Goal: Information Seeking & Learning: Find specific page/section

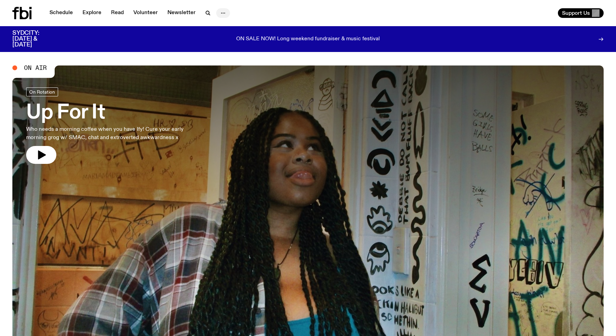
click at [221, 12] on icon "button" at bounding box center [223, 13] width 8 height 8
click at [221, 36] on link "Contact" at bounding box center [223, 39] width 34 height 10
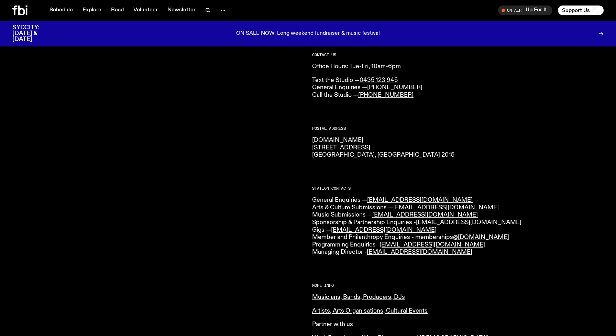
scroll to position [46, 0]
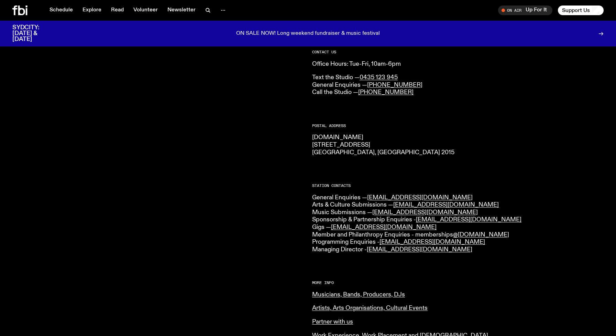
click at [248, 190] on div at bounding box center [158, 251] width 292 height 403
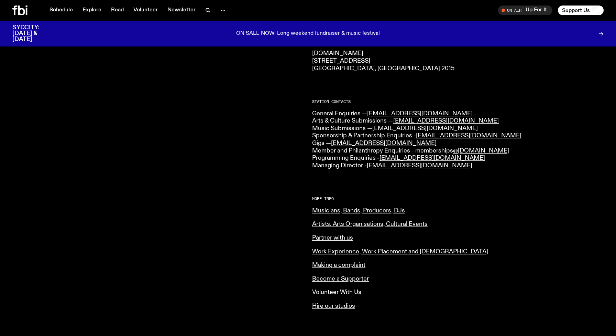
scroll to position [206, 0]
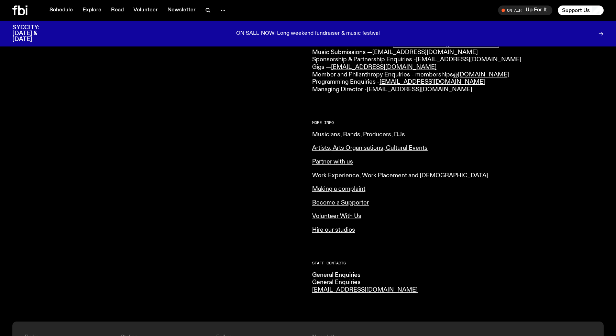
click at [347, 133] on link "Musicians, Bands, Producers, DJs" at bounding box center [358, 134] width 93 height 6
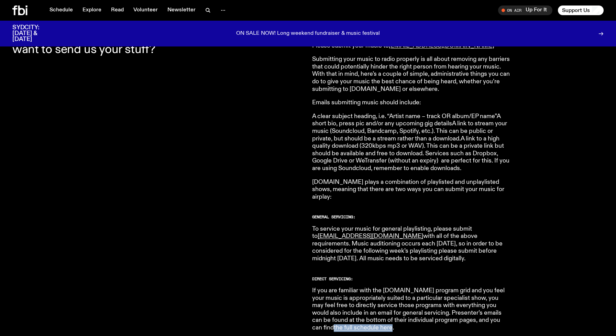
scroll to position [258, 0]
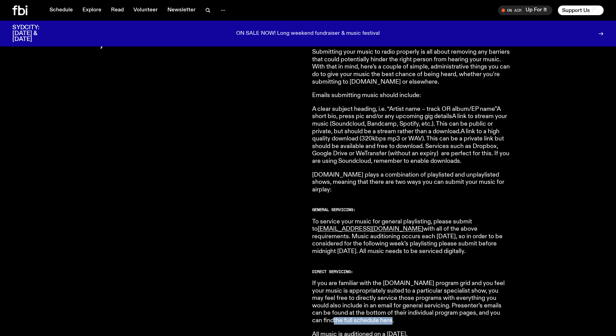
click at [335, 317] on link "the full schedule here" at bounding box center [363, 320] width 59 height 6
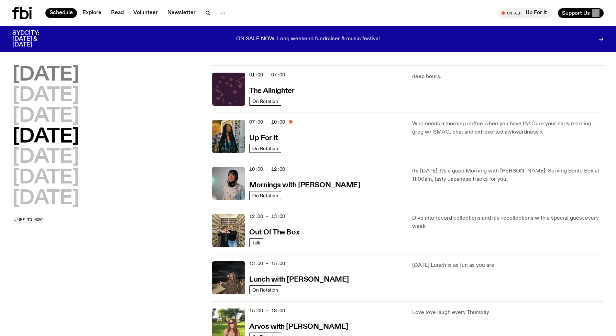
click at [68, 69] on h2 "[DATE]" at bounding box center [45, 74] width 67 height 19
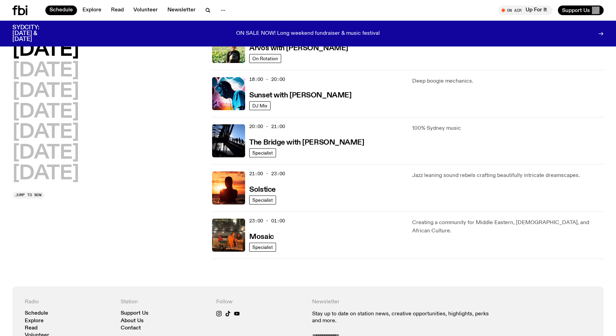
scroll to position [273, 0]
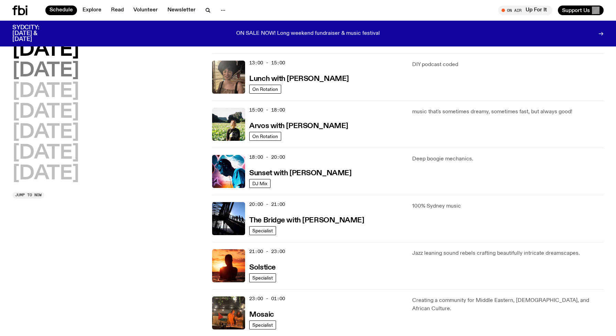
click at [68, 74] on h2 "[DATE]" at bounding box center [45, 70] width 67 height 19
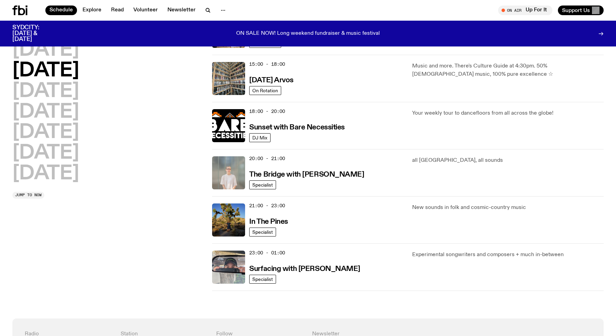
scroll to position [248, 0]
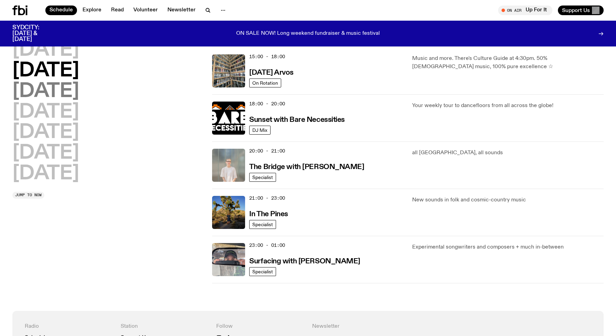
click at [63, 88] on h2 "[DATE]" at bounding box center [45, 91] width 67 height 19
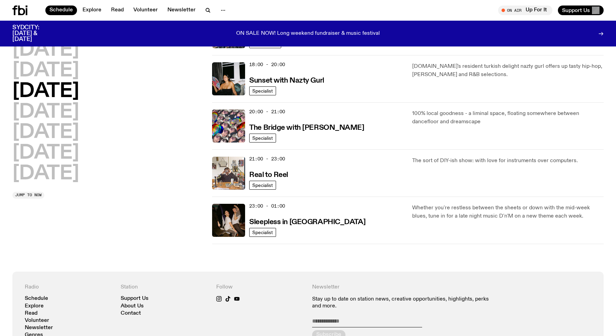
scroll to position [297, 0]
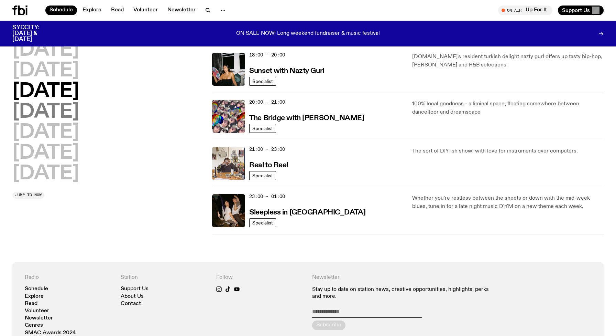
click at [61, 111] on h2 "[DATE]" at bounding box center [45, 111] width 67 height 19
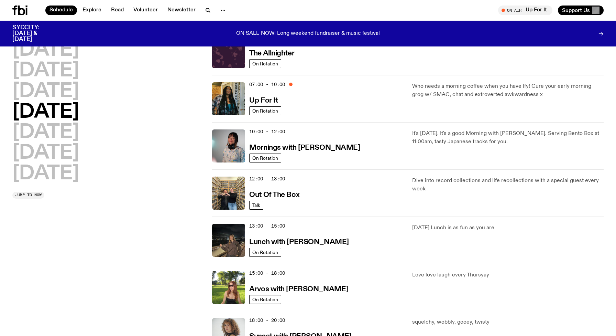
scroll to position [0, 0]
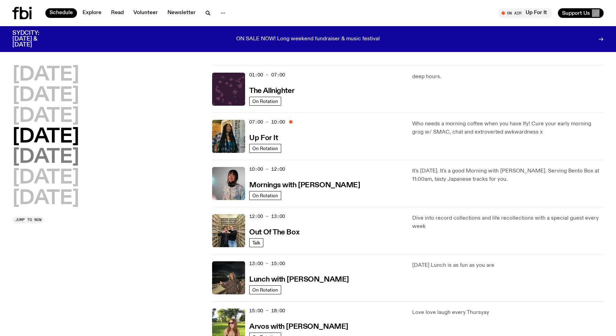
click at [46, 155] on h2 "[DATE]" at bounding box center [45, 157] width 67 height 19
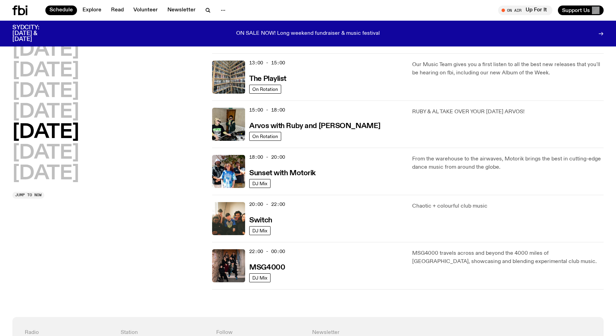
scroll to position [205, 0]
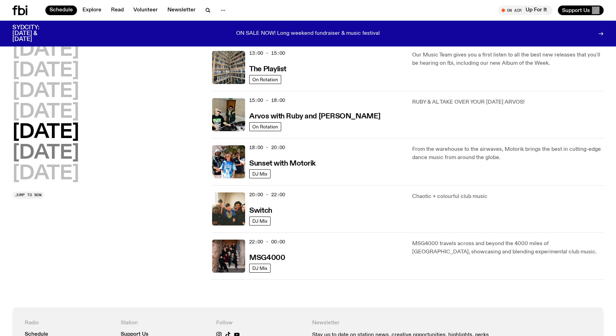
click at [41, 145] on h2 "[DATE]" at bounding box center [45, 152] width 67 height 19
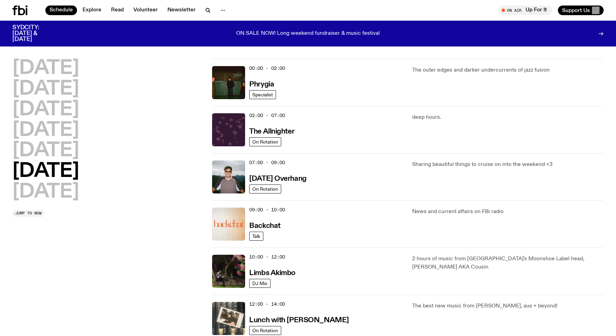
scroll to position [0, 0]
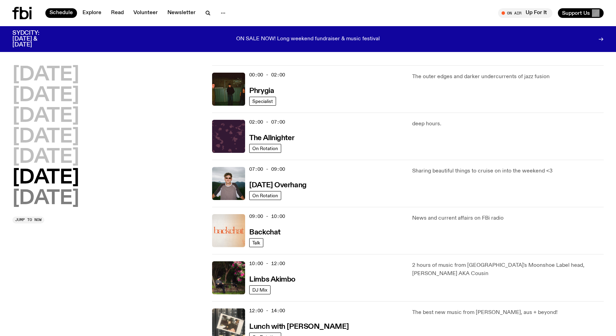
click at [58, 193] on h2 "[DATE]" at bounding box center [45, 198] width 67 height 19
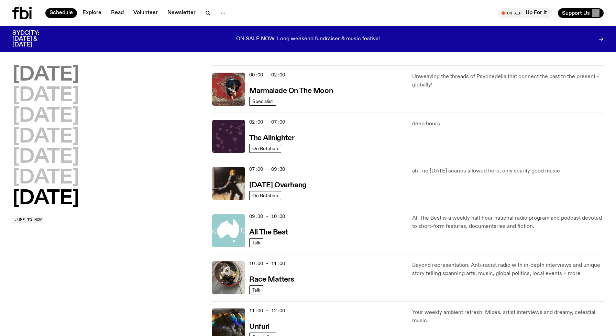
click at [62, 70] on h2 "[DATE]" at bounding box center [45, 74] width 67 height 19
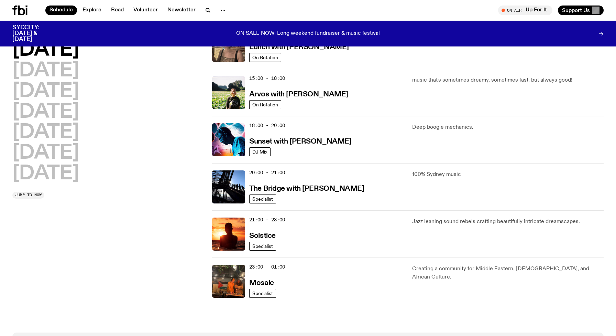
scroll to position [231, 0]
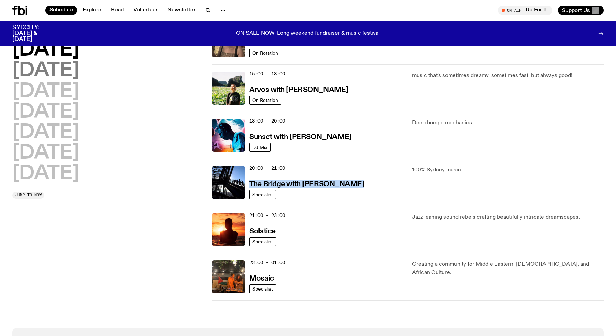
click at [65, 70] on h2 "[DATE]" at bounding box center [45, 70] width 67 height 19
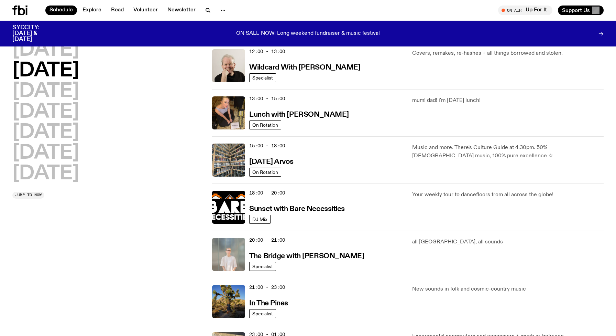
scroll to position [168, 0]
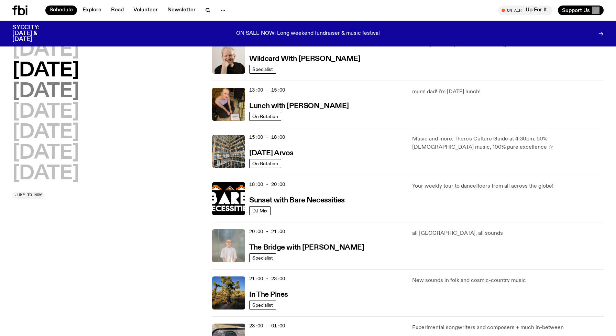
click at [70, 93] on h2 "[DATE]" at bounding box center [45, 91] width 67 height 19
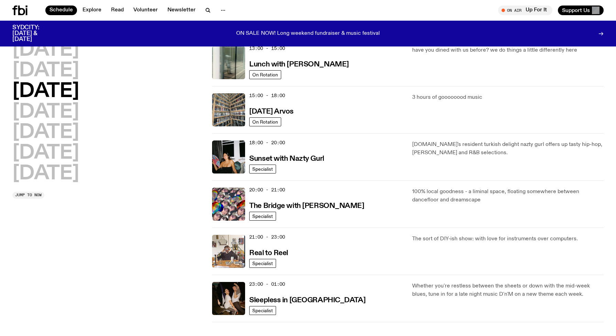
scroll to position [209, 0]
click at [337, 205] on h3 "The Bridge with Diana Kalkoul" at bounding box center [306, 206] width 115 height 7
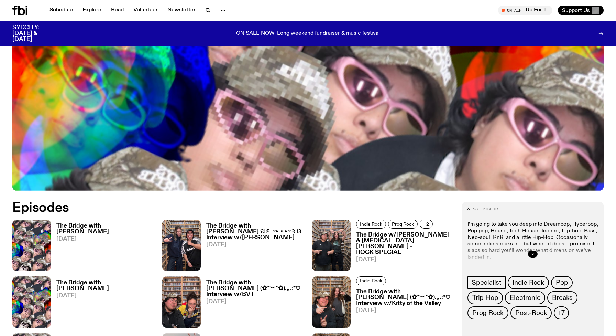
scroll to position [241, 0]
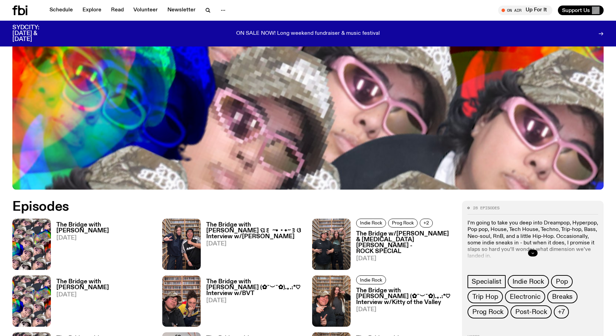
click at [533, 251] on icon "button" at bounding box center [533, 253] width 4 height 4
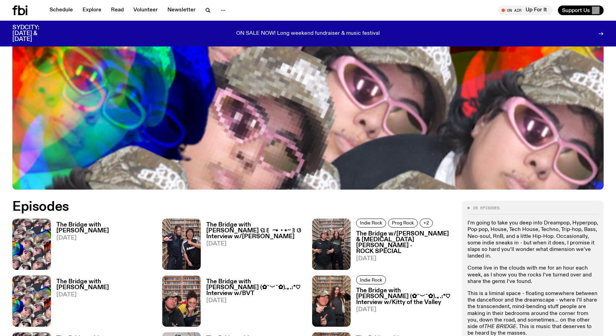
scroll to position [250, 0]
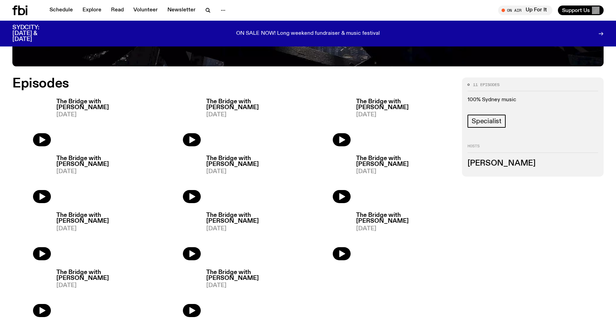
scroll to position [382, 0]
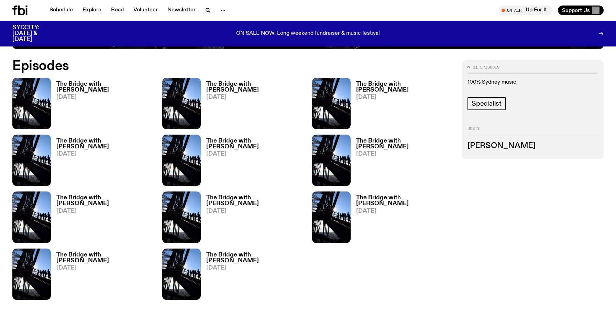
click at [491, 146] on h3 "Amelia Sparke" at bounding box center [533, 146] width 131 height 8
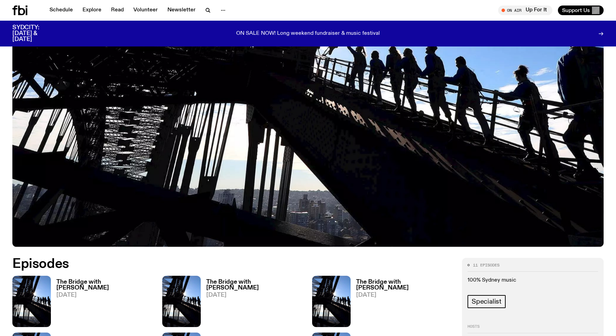
scroll to position [194, 0]
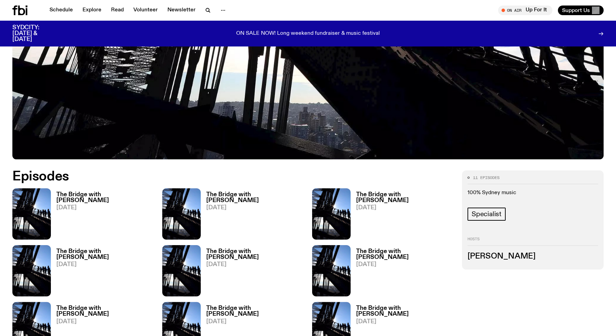
click at [504, 255] on h3 "Amelia Sparke" at bounding box center [533, 256] width 131 height 8
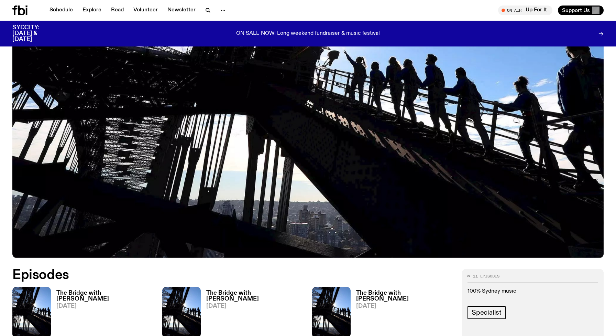
scroll to position [0, 0]
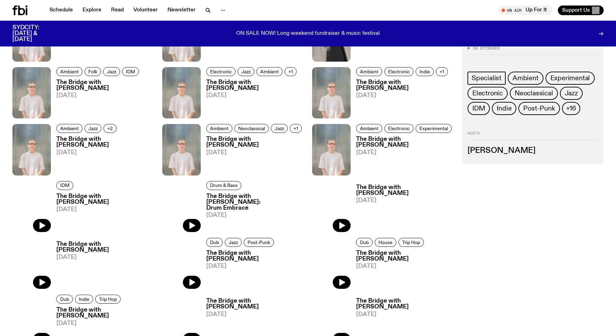
scroll to position [462, 0]
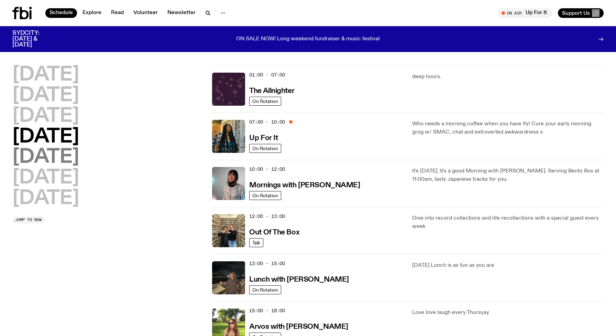
click at [56, 153] on h2 "[DATE]" at bounding box center [45, 157] width 67 height 19
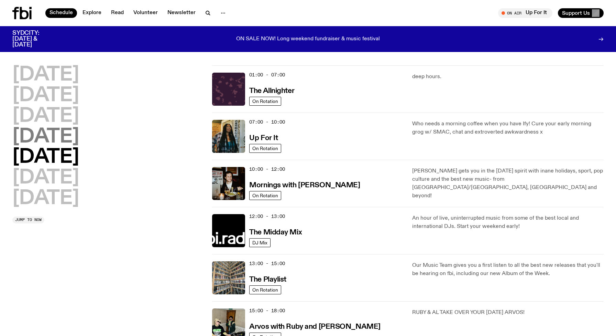
click at [65, 136] on h2 "[DATE]" at bounding box center [45, 136] width 67 height 19
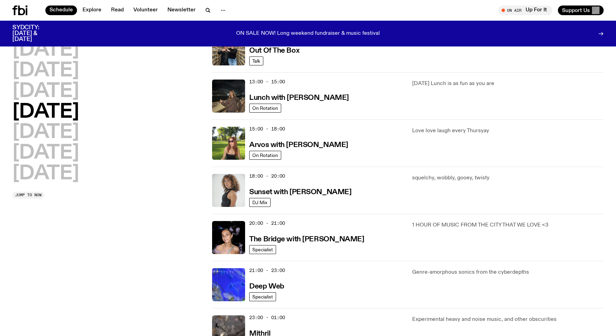
scroll to position [182, 0]
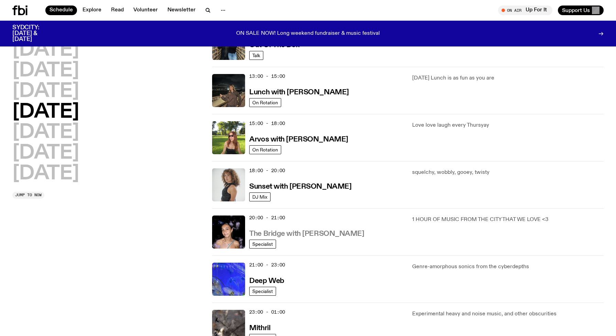
click at [288, 234] on h3 "The Bridge with [PERSON_NAME]" at bounding box center [306, 233] width 115 height 7
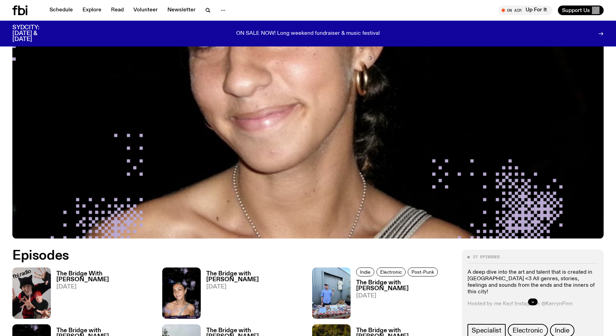
scroll to position [302, 0]
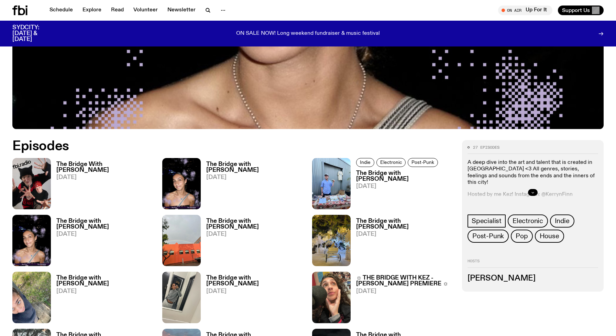
click at [533, 191] on icon "button" at bounding box center [533, 192] width 4 height 4
click at [531, 191] on p "Hosted by me Kez! Instagram: @KerrynFinn" at bounding box center [533, 194] width 131 height 7
click at [498, 203] on p "★・・・・・・★" at bounding box center [533, 206] width 131 height 7
click at [510, 203] on p "★・・・・・・★" at bounding box center [533, 206] width 131 height 7
click at [484, 280] on h3 "[PERSON_NAME]" at bounding box center [533, 279] width 131 height 8
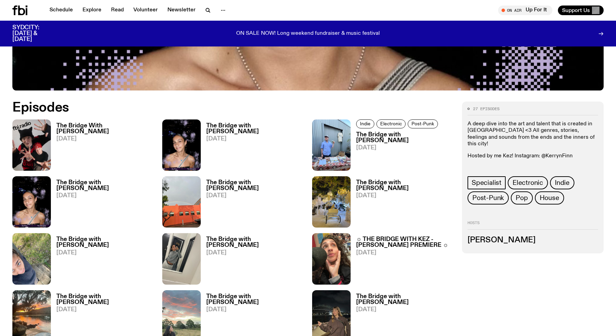
scroll to position [293, 0]
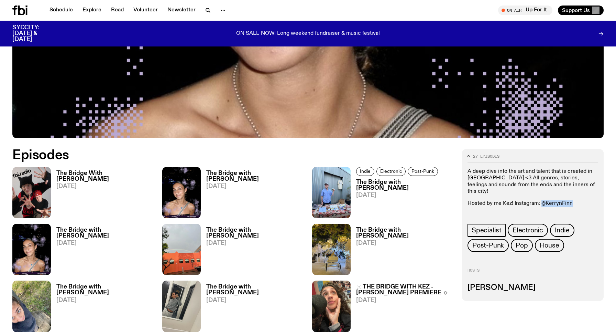
drag, startPoint x: 541, startPoint y: 197, endPoint x: 572, endPoint y: 197, distance: 31.0
click at [572, 200] on p "Hosted by me Kez! Instagram: @KerrynFinn" at bounding box center [533, 203] width 131 height 7
